Goal: Navigation & Orientation: Find specific page/section

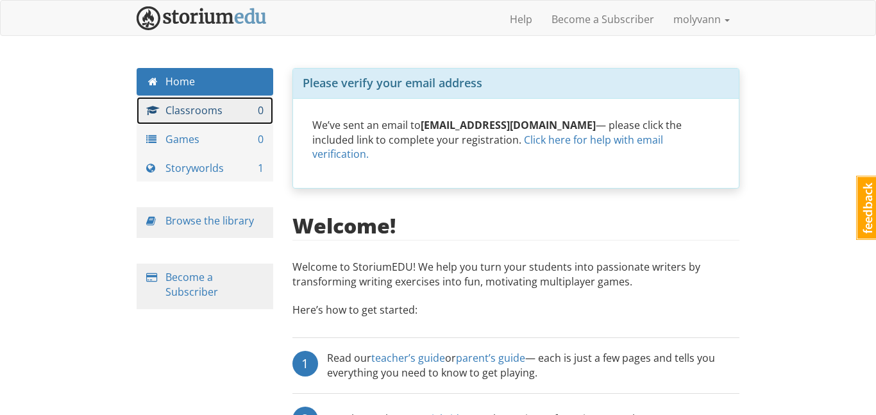
click at [222, 106] on link "Classrooms 0" at bounding box center [205, 111] width 137 height 28
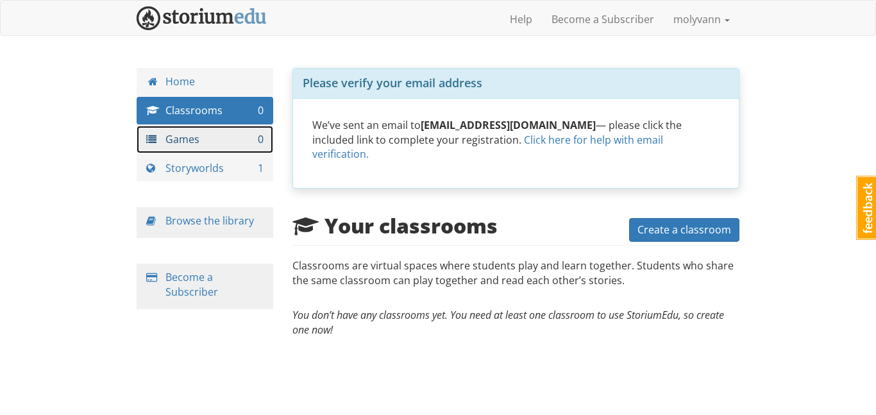
click at [207, 143] on link "Games 0" at bounding box center [205, 140] width 137 height 28
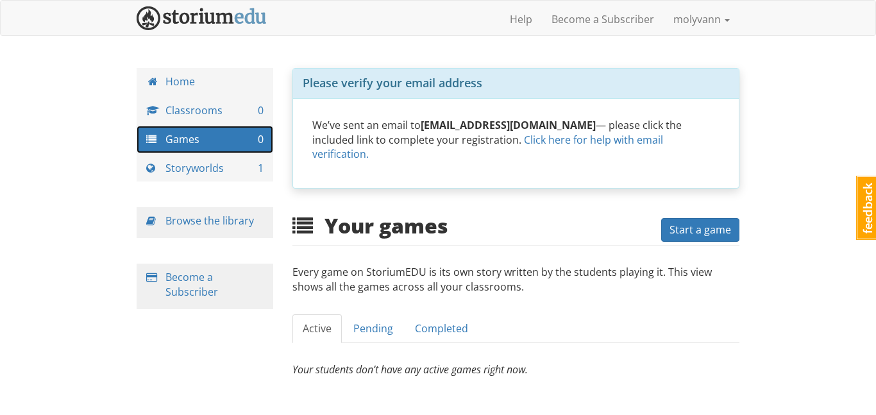
scroll to position [51, 0]
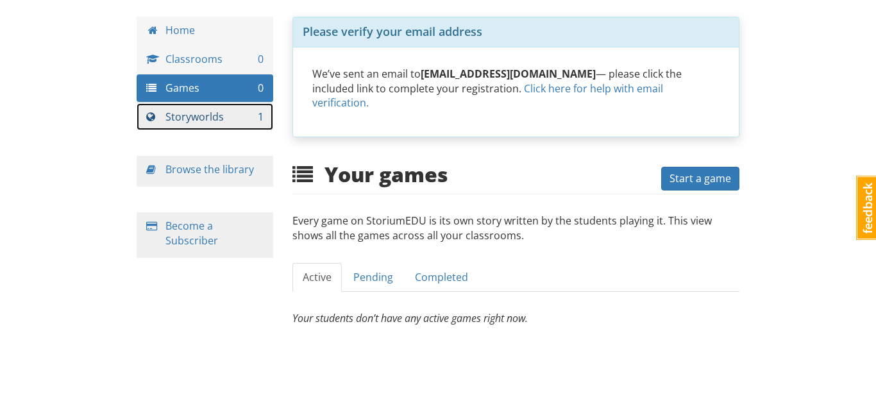
click at [217, 113] on link "Storyworlds 1" at bounding box center [205, 117] width 137 height 28
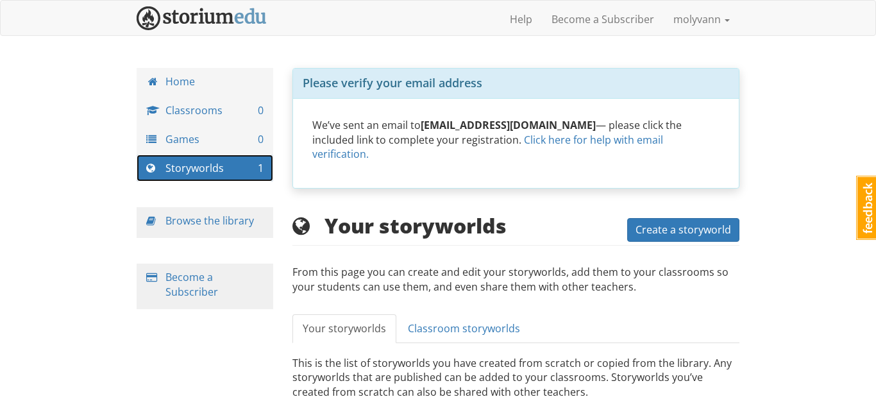
scroll to position [1, 0]
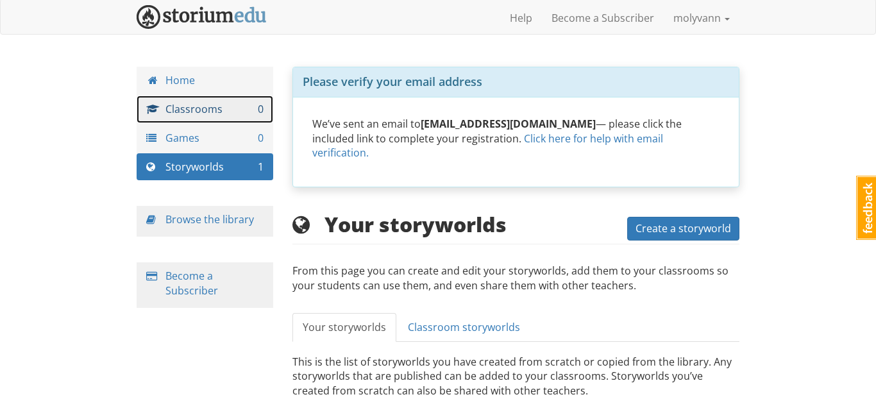
click at [215, 105] on link "Classrooms 0" at bounding box center [205, 110] width 137 height 28
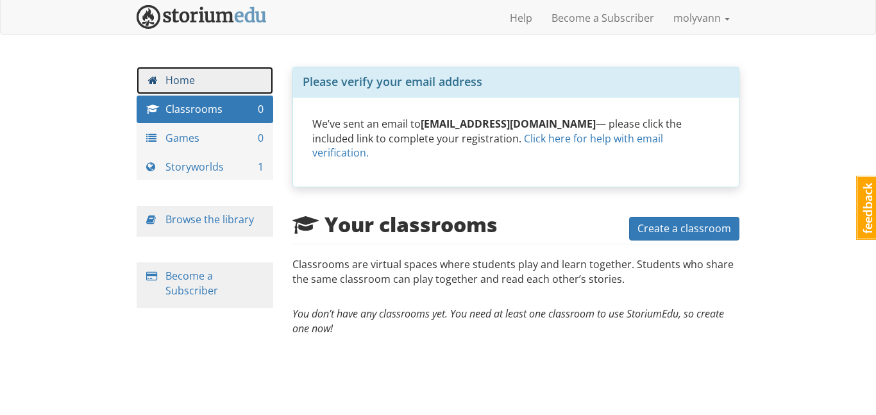
click at [190, 81] on link "Home" at bounding box center [205, 81] width 137 height 28
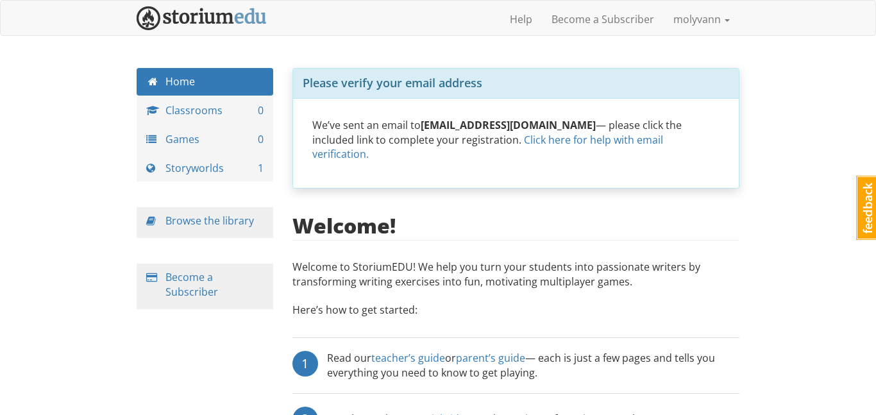
click at [222, 185] on div "Home Classrooms 0 Games 0 Storyworlds 1 Browse the library Become a Subscriber" at bounding box center [205, 201] width 156 height 267
click at [229, 169] on link "Storyworlds 1" at bounding box center [205, 168] width 137 height 28
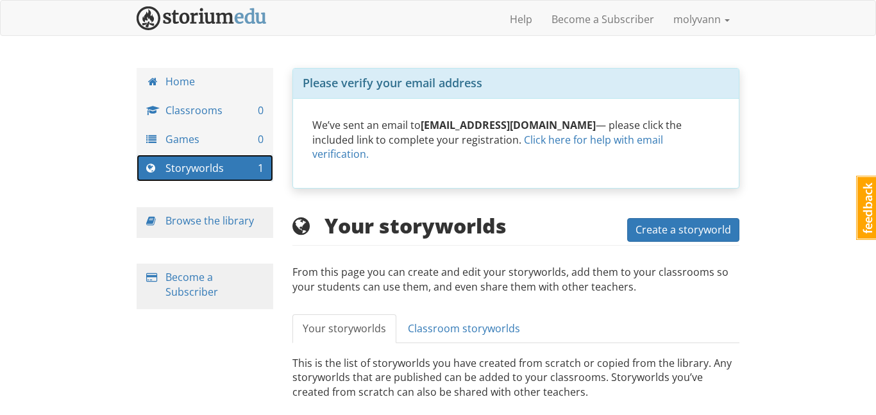
scroll to position [65, 0]
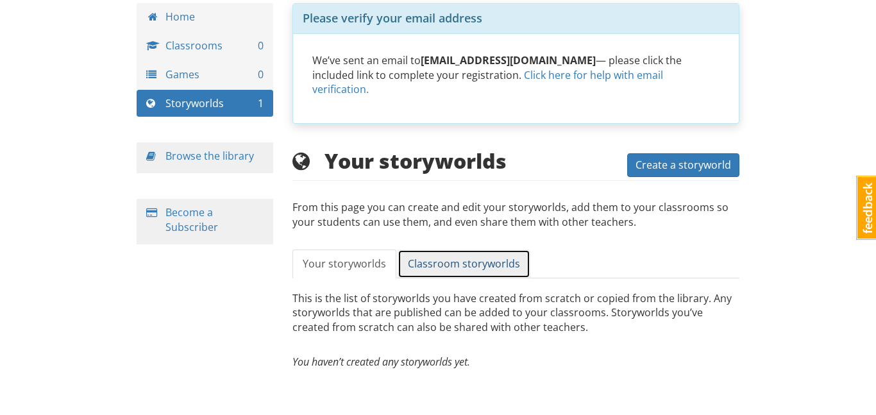
click at [422, 271] on link "Classroom storyworlds" at bounding box center [463, 263] width 133 height 29
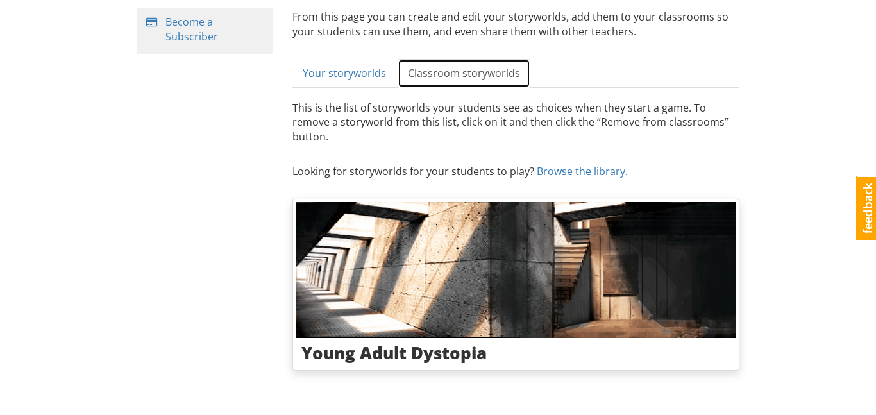
scroll to position [0, 0]
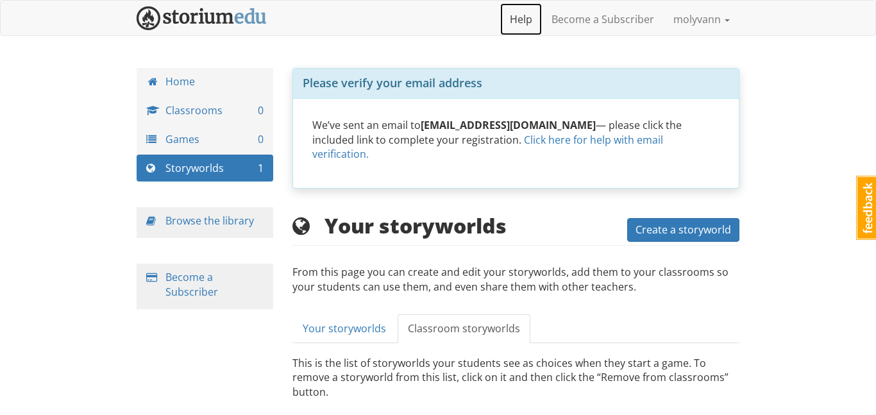
click at [526, 23] on link "Help" at bounding box center [521, 19] width 42 height 32
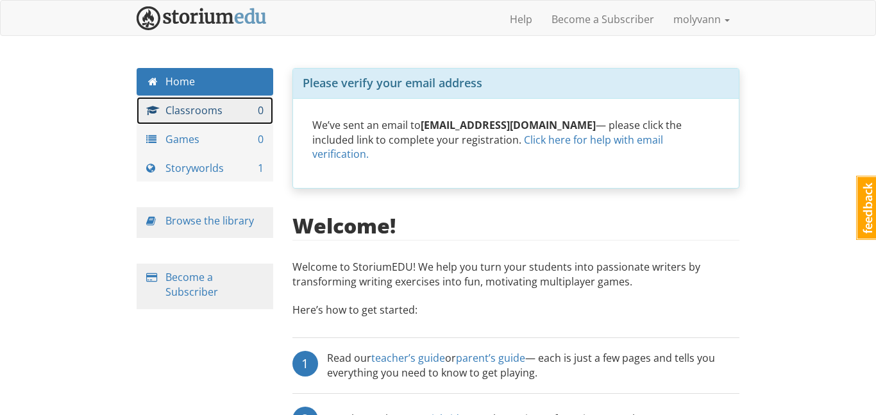
click at [219, 106] on link "Classrooms 0" at bounding box center [205, 111] width 137 height 28
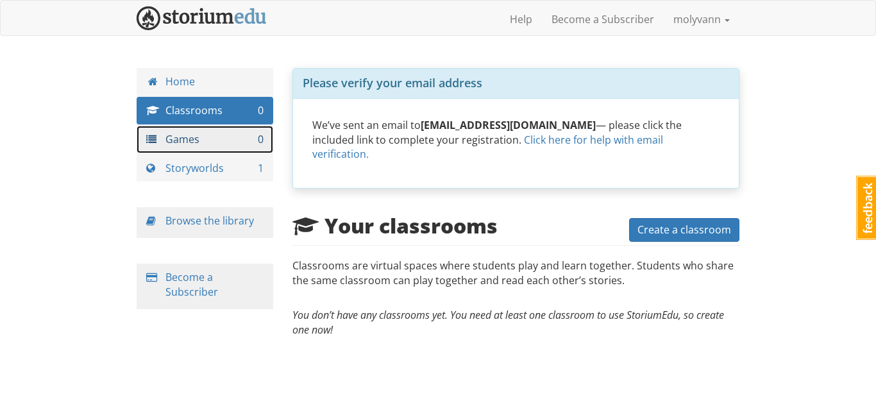
click at [192, 130] on link "Games 0" at bounding box center [205, 140] width 137 height 28
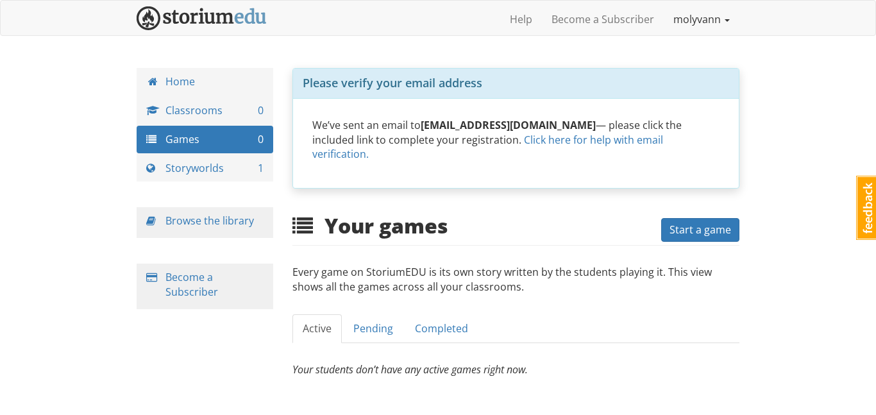
click at [714, 28] on link "molyvann" at bounding box center [701, 19] width 76 height 32
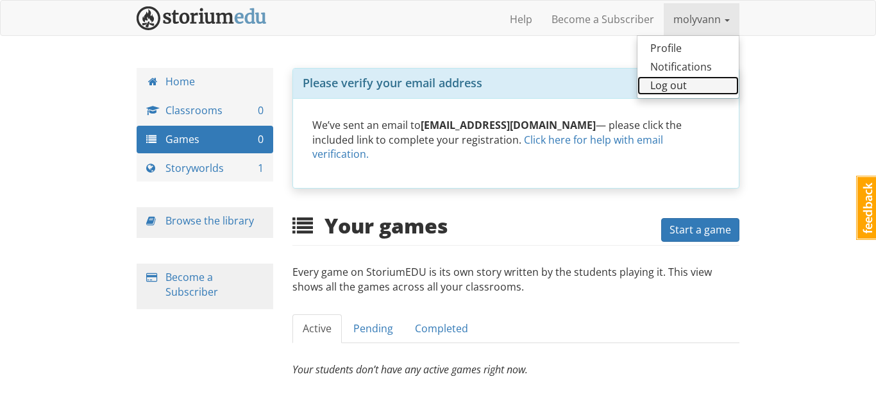
click at [693, 90] on link "Log out" at bounding box center [687, 85] width 101 height 19
